Goal: Use online tool/utility: Use online tool/utility

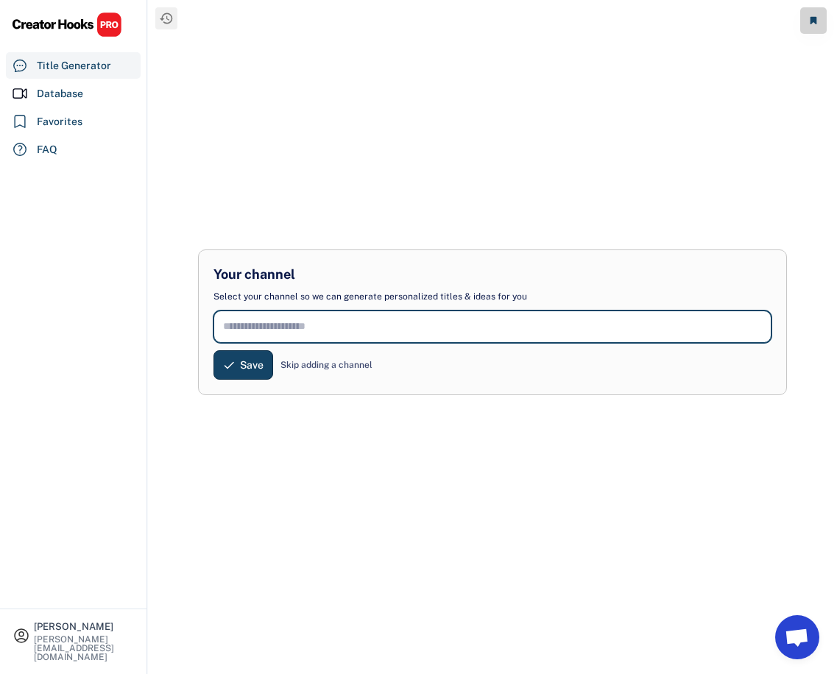
click at [239, 325] on input "input" at bounding box center [493, 327] width 558 height 32
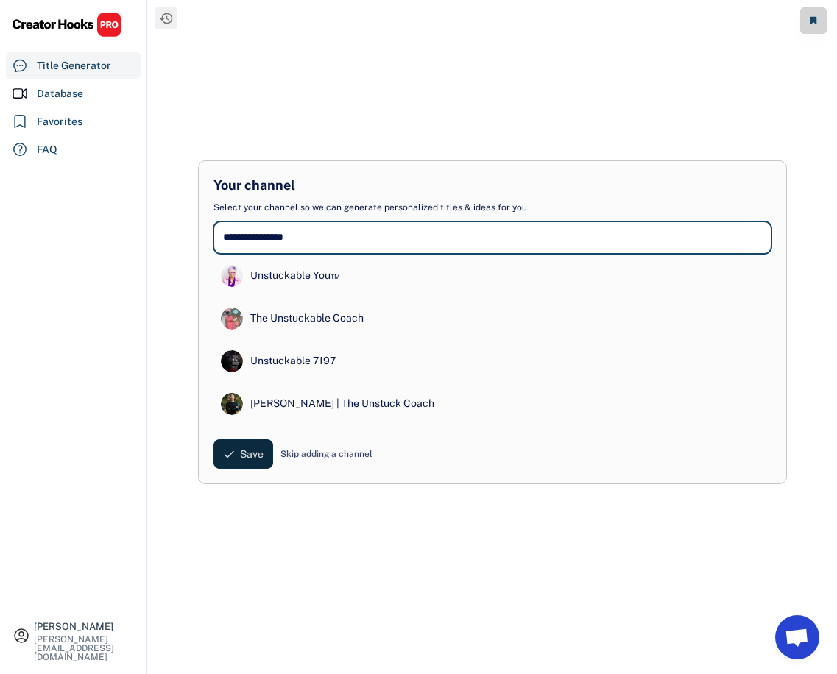
type input "**********"
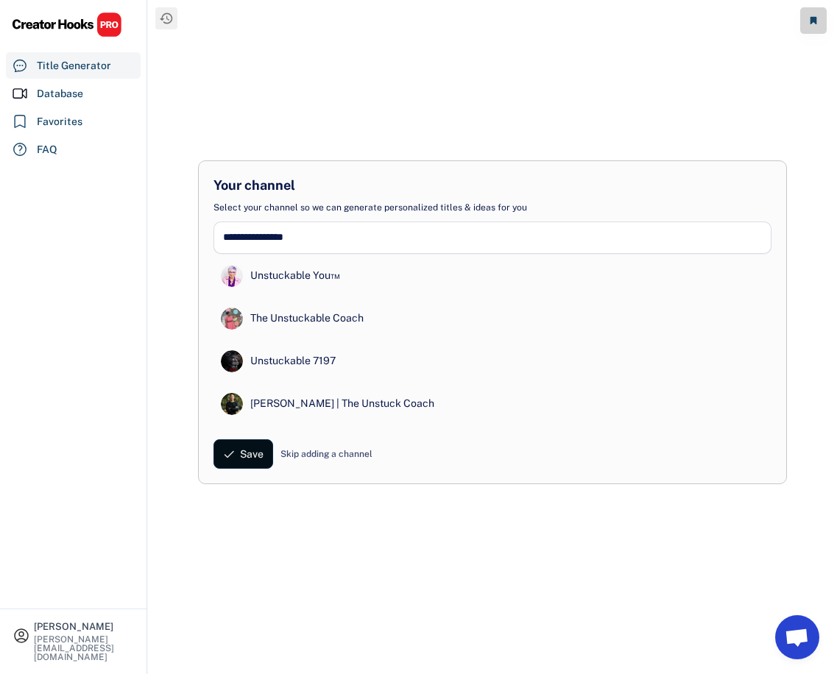
click at [247, 454] on span "Save" at bounding box center [252, 454] width 24 height 0
click at [239, 454] on button "Save" at bounding box center [244, 454] width 60 height 29
click at [267, 270] on div "Unstuckable You™" at bounding box center [296, 276] width 90 height 15
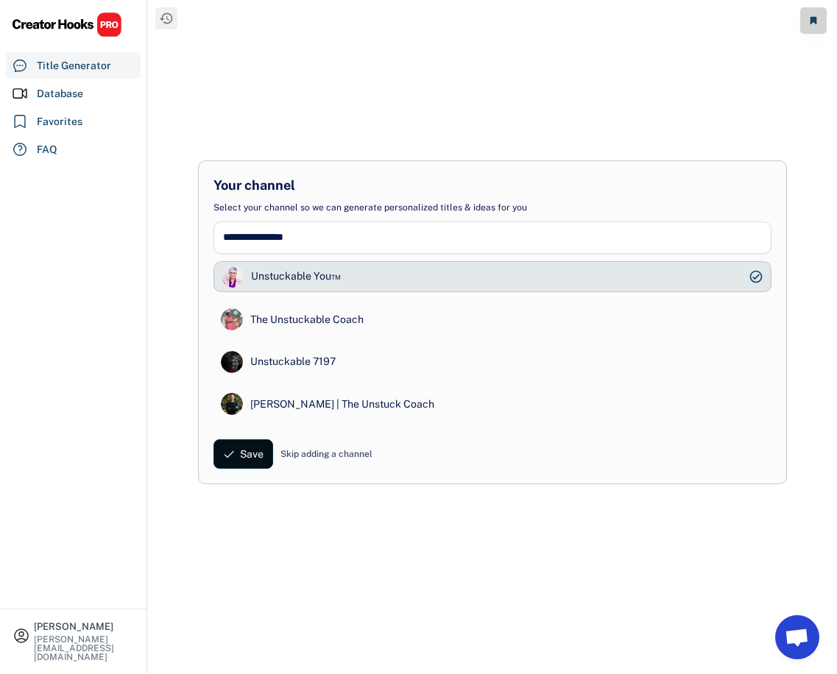
click at [242, 454] on span "Save" at bounding box center [252, 454] width 24 height 0
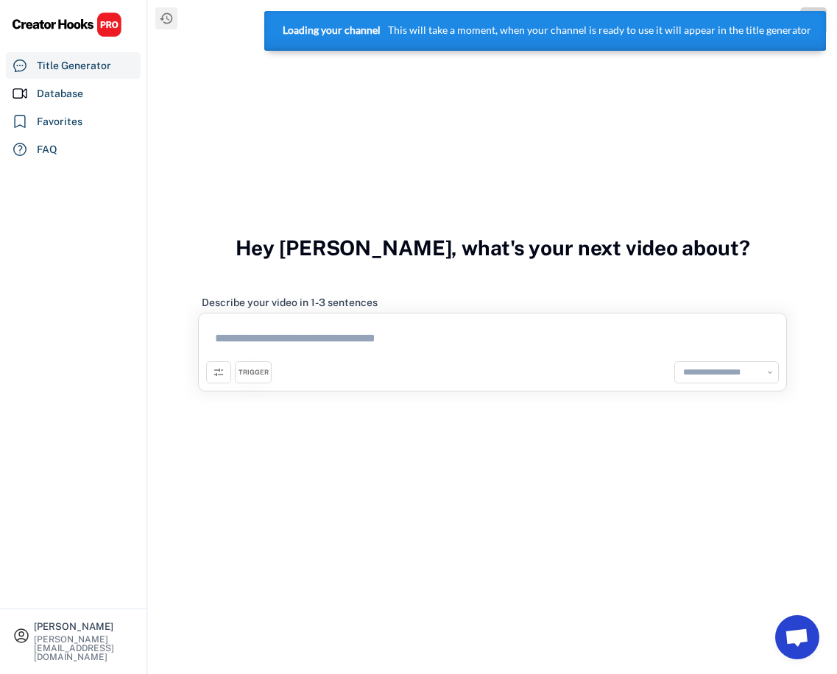
click at [237, 336] on textarea at bounding box center [492, 341] width 573 height 40
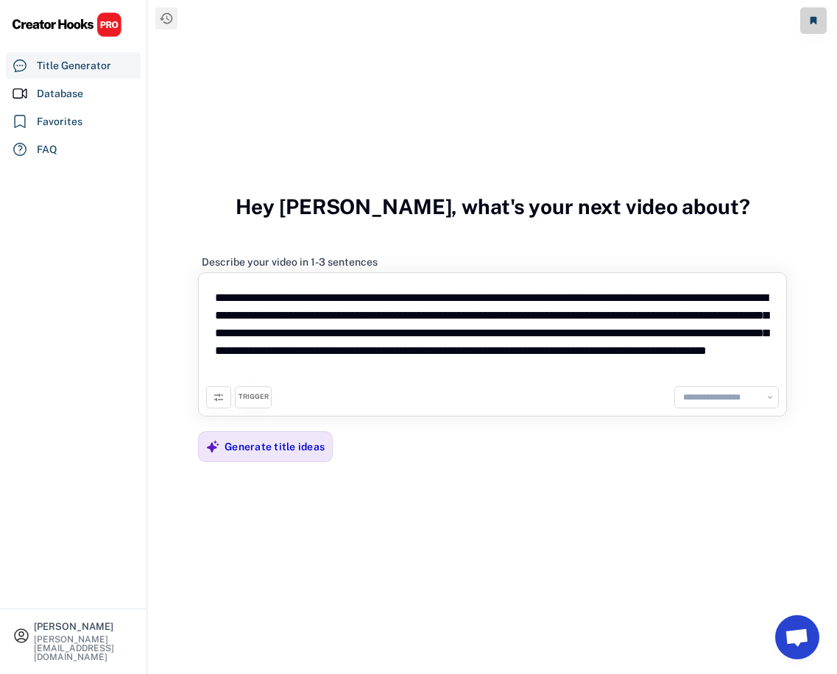
type textarea "**********"
select select "**********"
click at [297, 449] on div "Generate title ideas" at bounding box center [275, 446] width 100 height 13
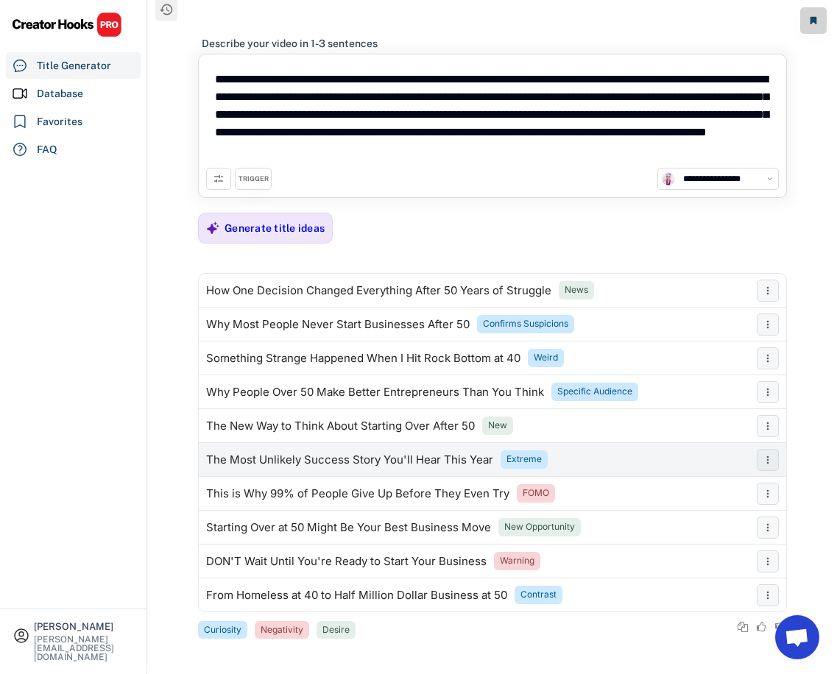
scroll to position [6, 0]
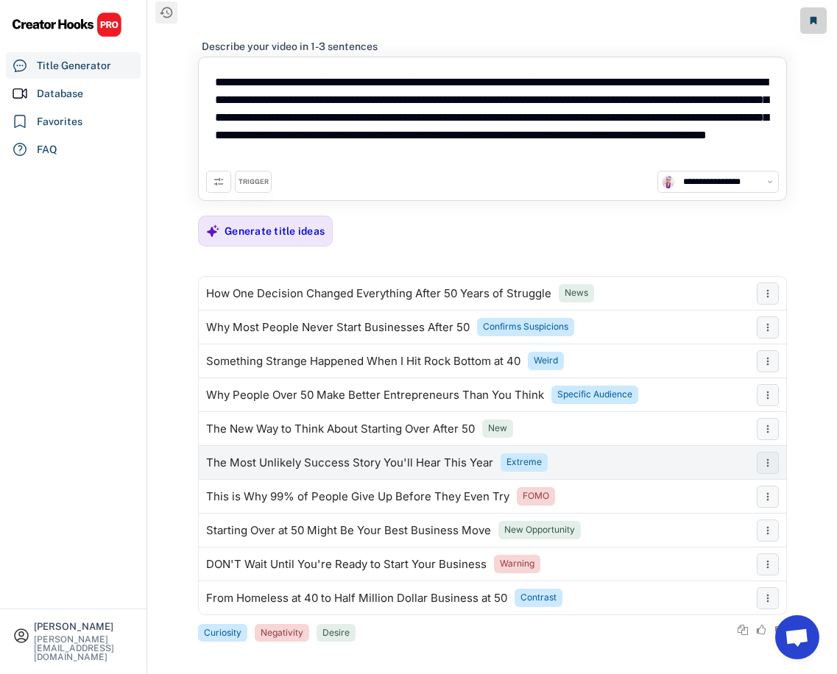
click at [272, 466] on div "The Most Unlikely Success Story You'll Hear This Year" at bounding box center [349, 463] width 287 height 12
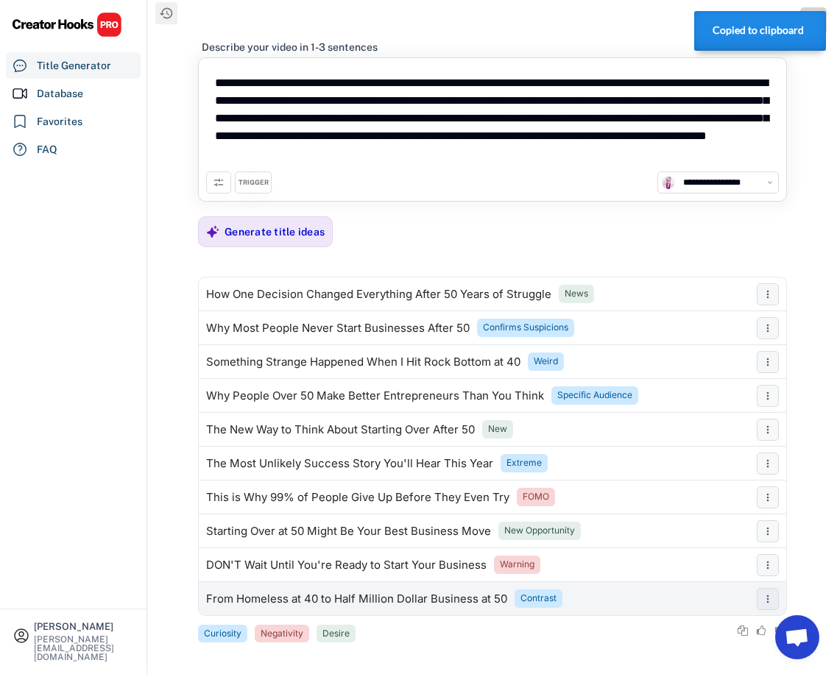
scroll to position [6, 1]
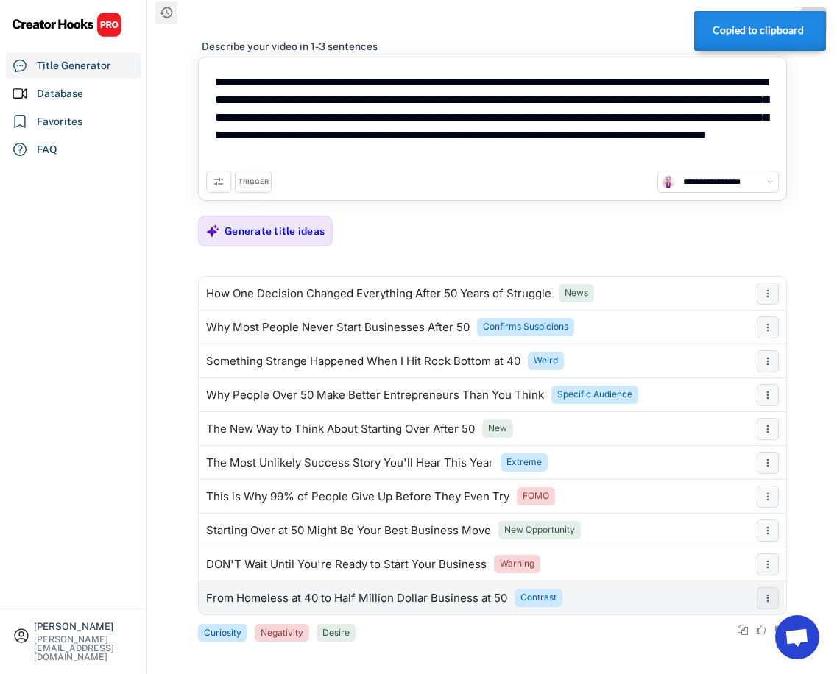
click at [282, 596] on div "From Homeless at 40 to Half Million Dollar Business at 50" at bounding box center [356, 599] width 301 height 12
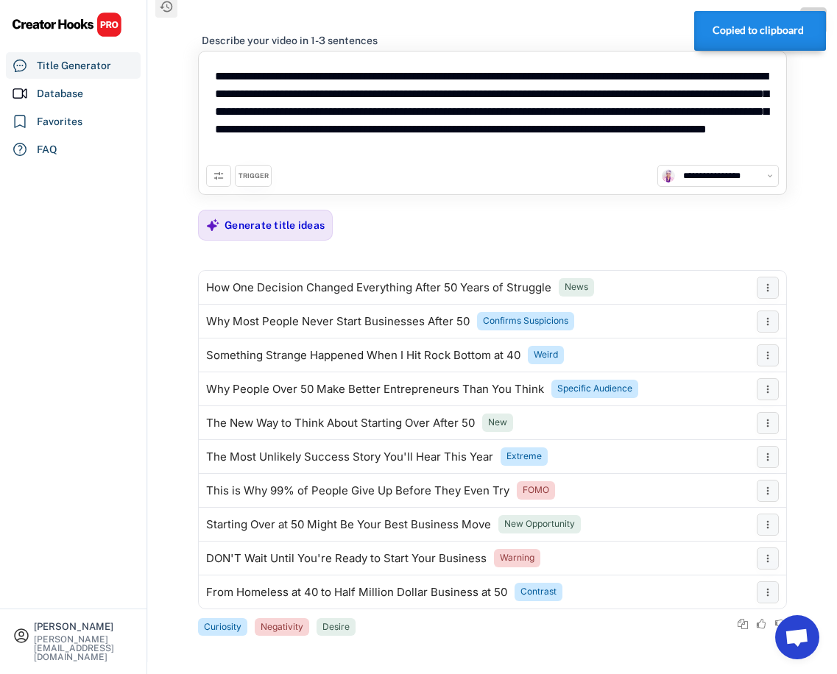
scroll to position [12, 0]
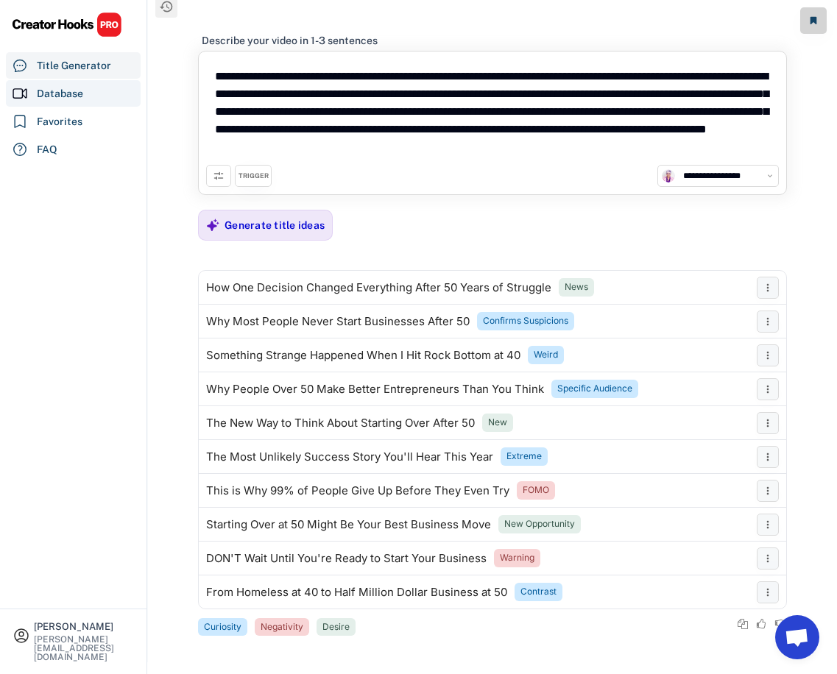
click at [49, 91] on div "Database" at bounding box center [60, 93] width 46 height 15
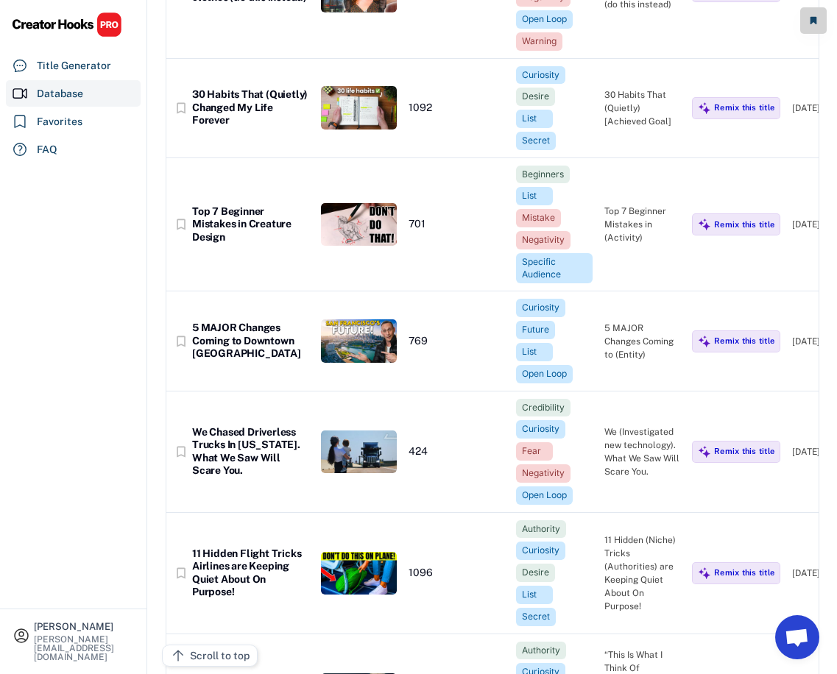
scroll to position [976, 0]
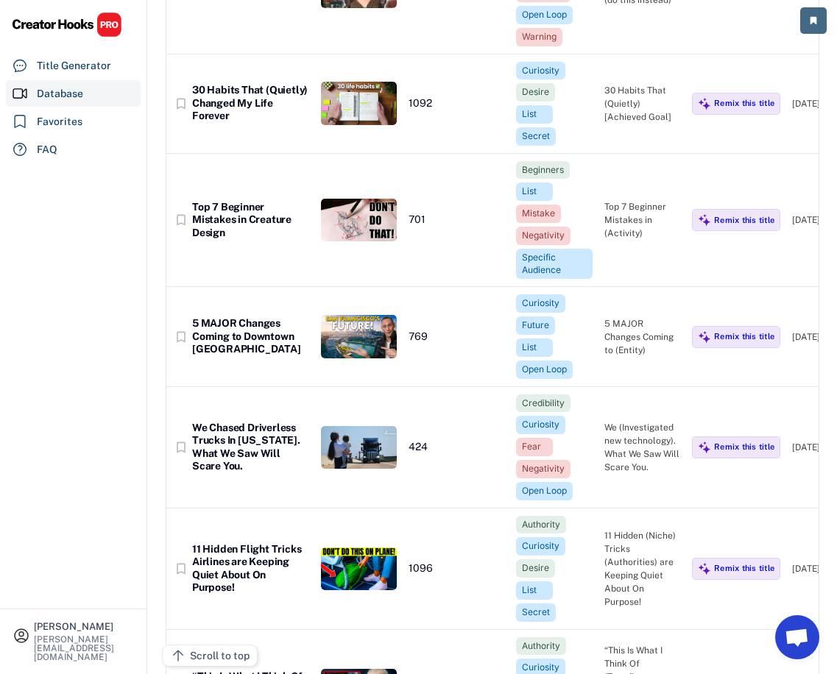
click at [814, 22] on use at bounding box center [814, 20] width 7 height 7
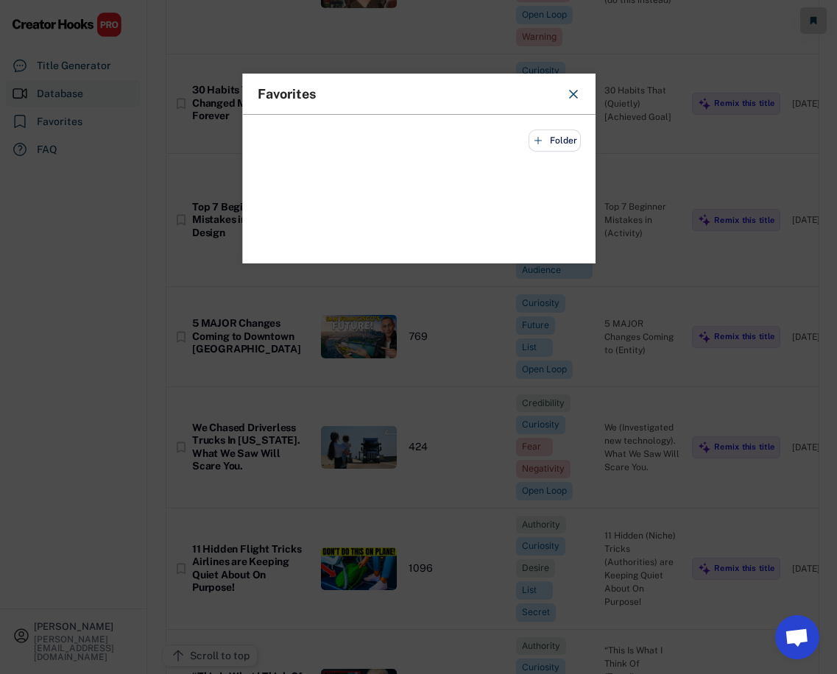
click at [574, 92] on icon at bounding box center [573, 94] width 15 height 15
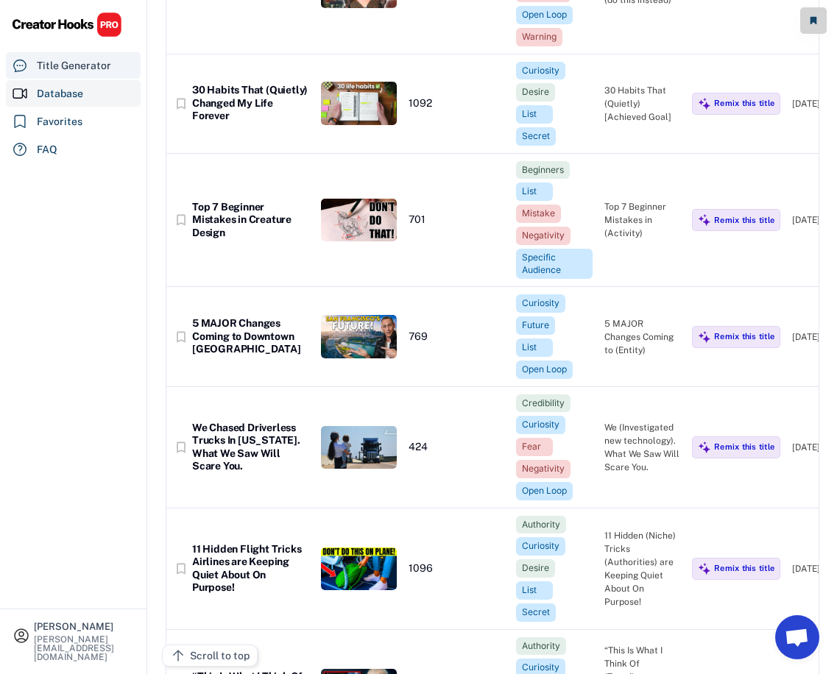
click at [68, 63] on div "Title Generator" at bounding box center [74, 65] width 74 height 15
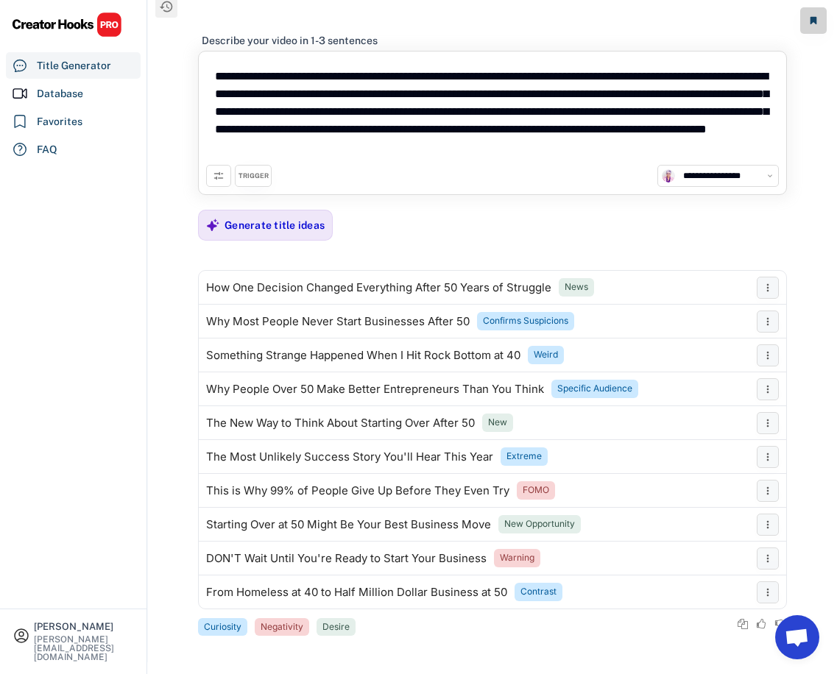
scroll to position [12, 0]
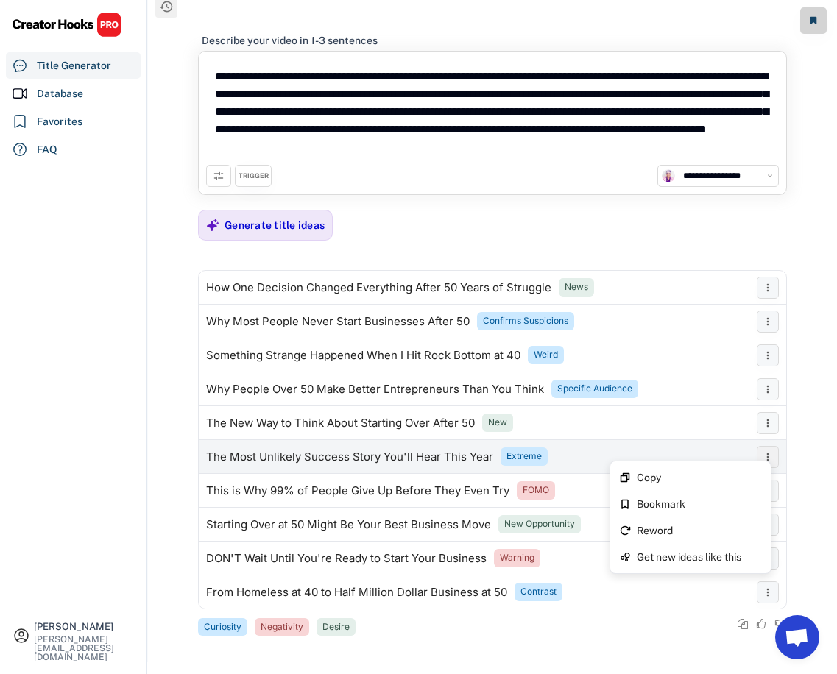
click at [764, 454] on icon at bounding box center [768, 457] width 12 height 12
